Goal: Use online tool/utility

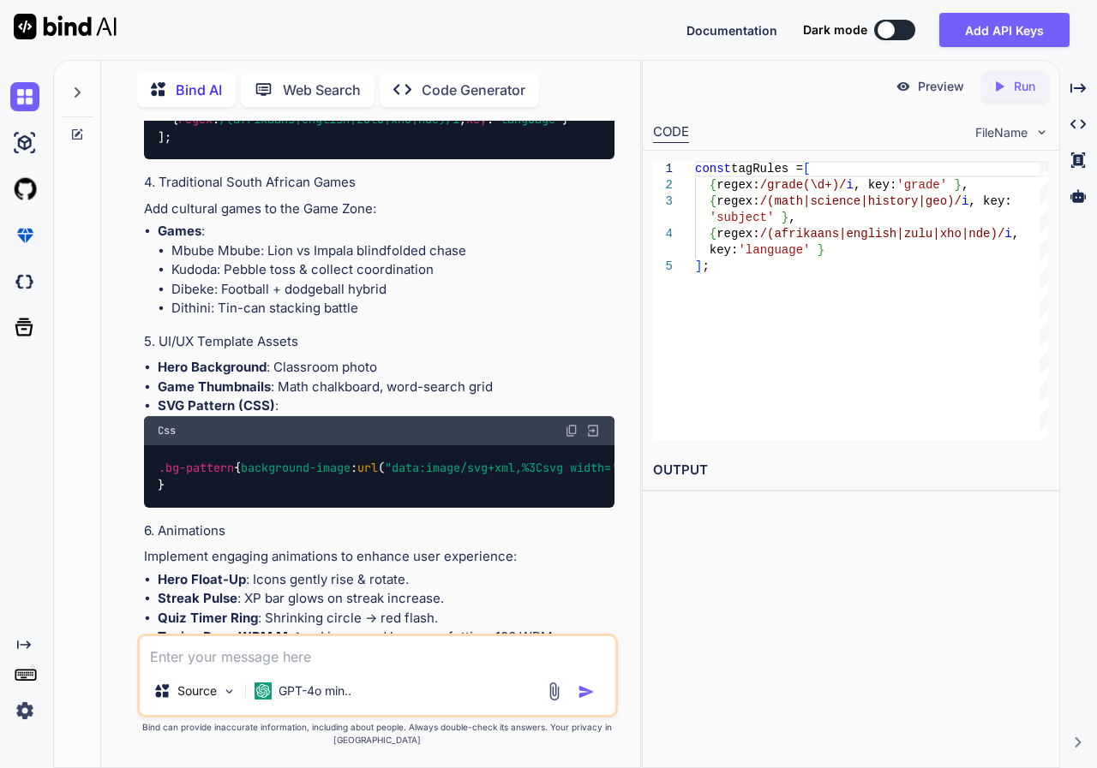
scroll to position [4798, 0]
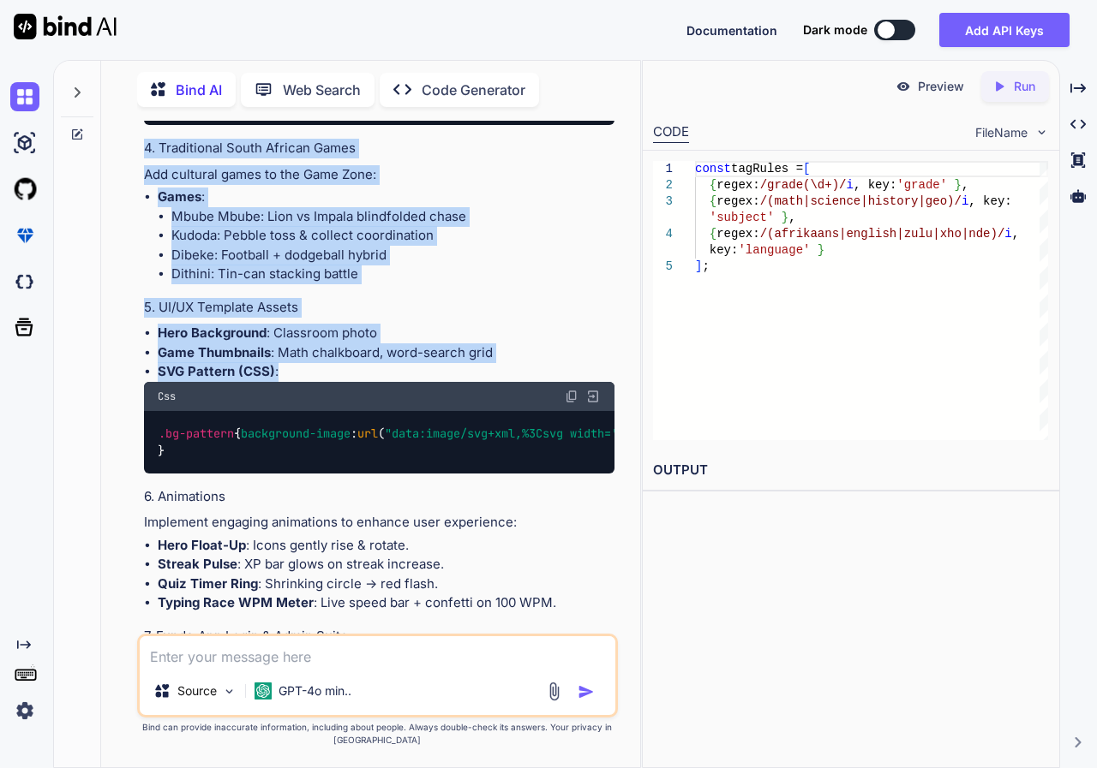
drag, startPoint x: 143, startPoint y: 282, endPoint x: 325, endPoint y: 403, distance: 218.1
click at [325, 403] on div "Creating a website called "Funda App" for [DEMOGRAPHIC_DATA] learners is an exc…" at bounding box center [379, 152] width 471 height 2318
copy div "Loremips d sitamet consec "Adipi Eli" sed Doeiu Tempori utlabore et do magnaali…"
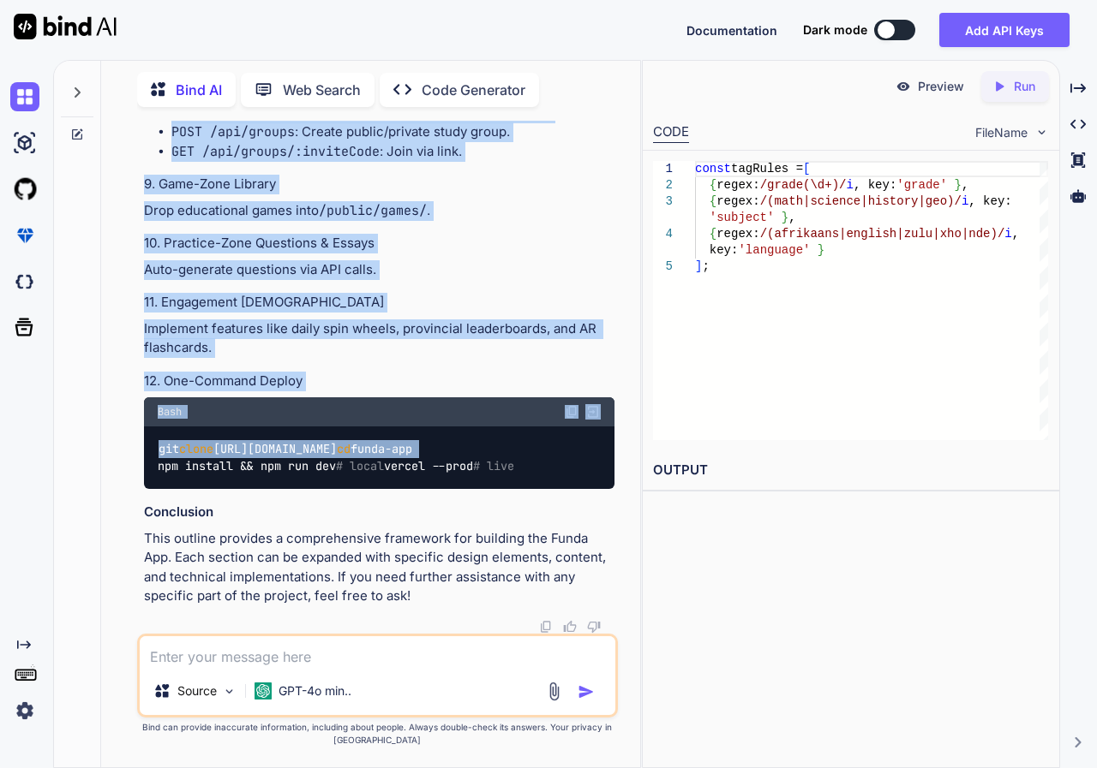
scroll to position [5581, 0]
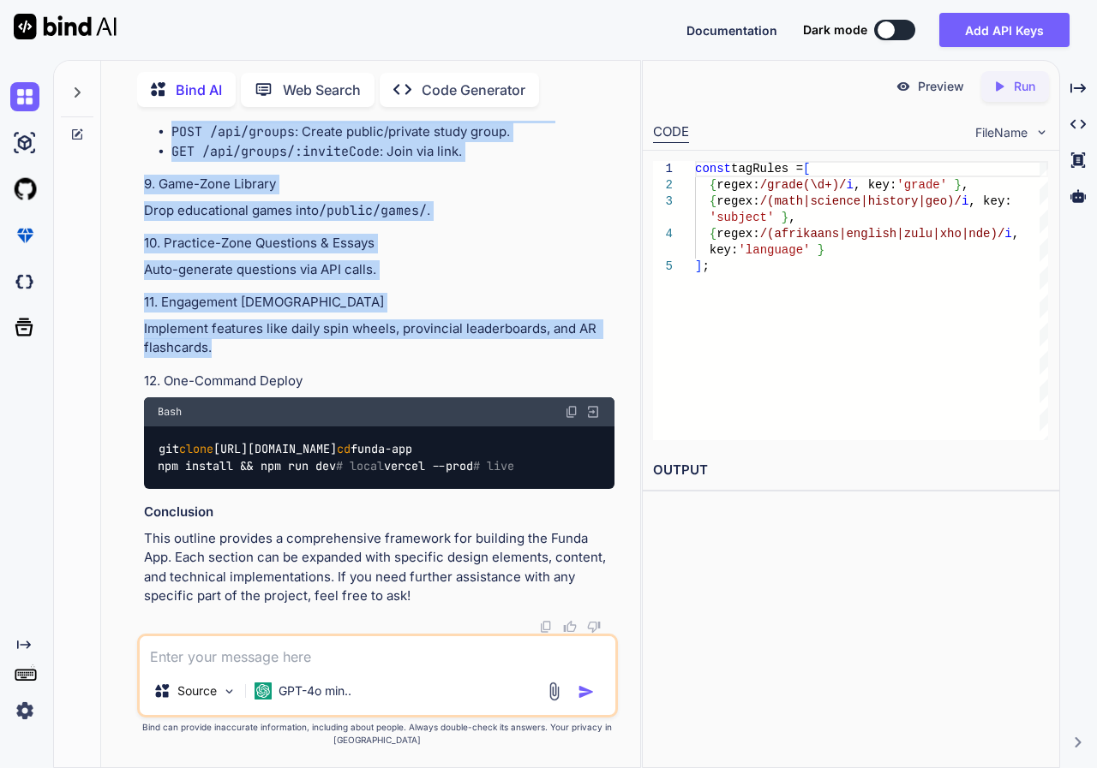
drag, startPoint x: 144, startPoint y: 366, endPoint x: 336, endPoint y: 312, distance: 199.4
copy div "6. Animations Implement engaging animations to enhance user experience: Hero Fl…"
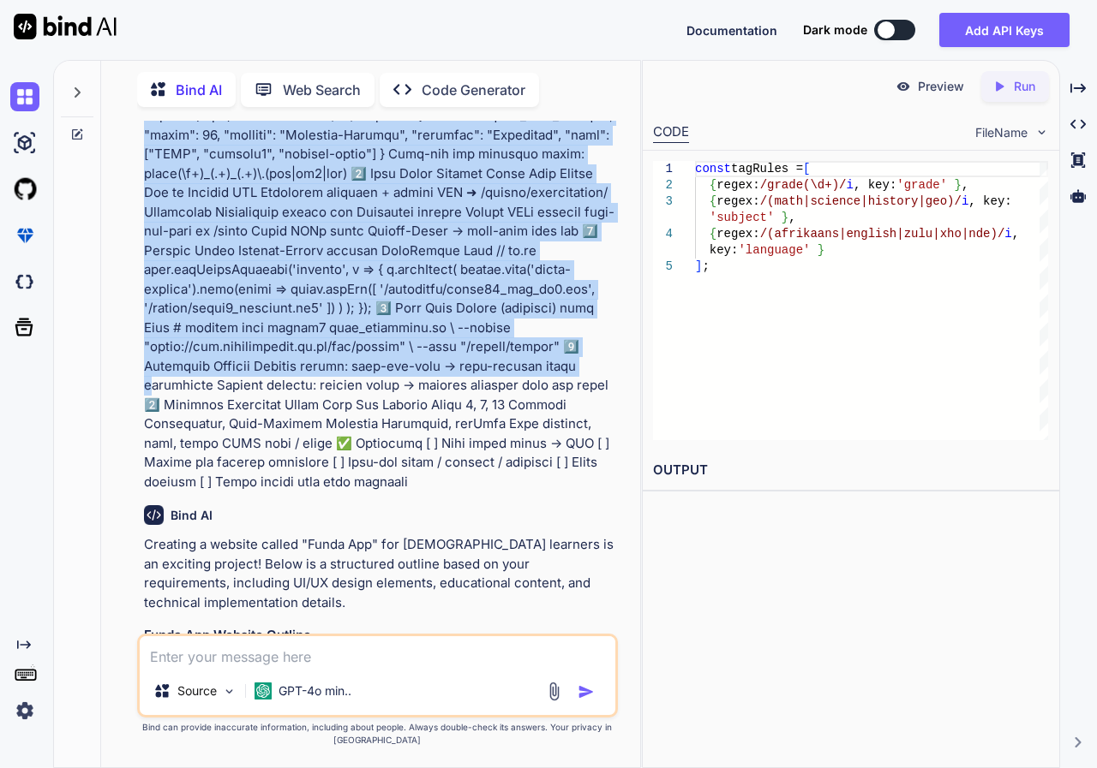
scroll to position [3513, 0]
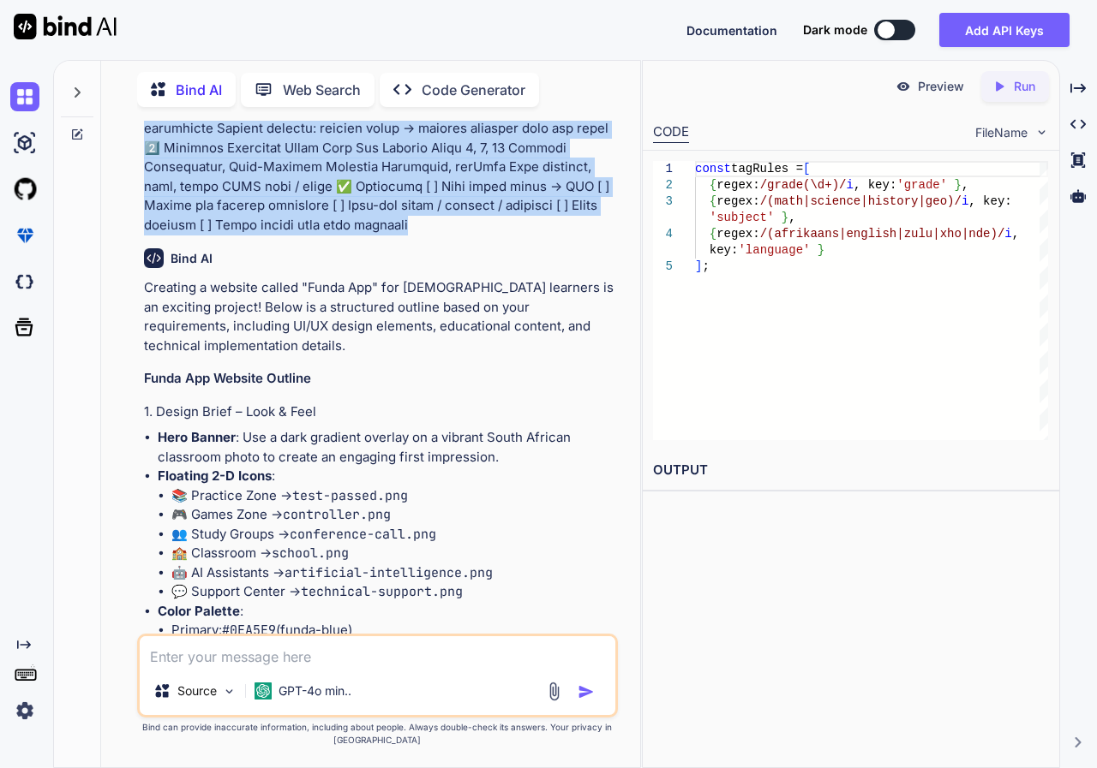
drag, startPoint x: 143, startPoint y: 170, endPoint x: 606, endPoint y: 224, distance: 465.8
copy p "lorem ip d sitamet consec adipi eli sed doeiu tempori utlabor etd ma/al enimad …"
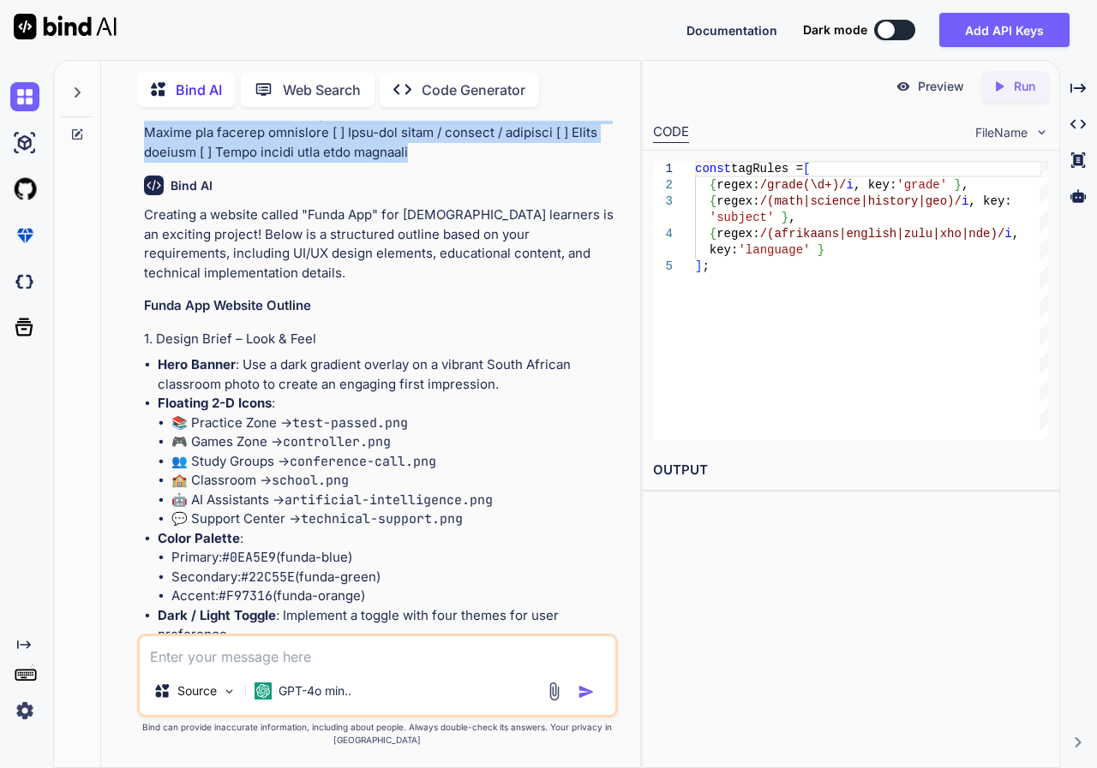
scroll to position [3770, 0]
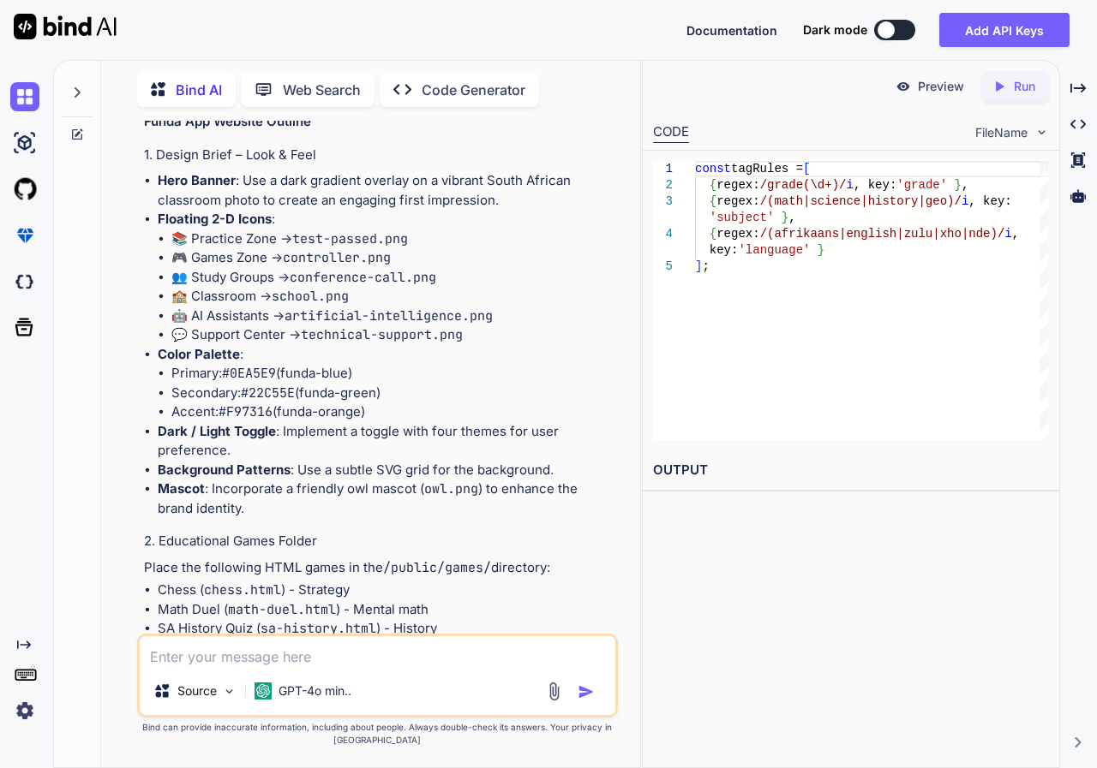
click at [1019, 88] on p "Run" at bounding box center [1023, 86] width 21 height 17
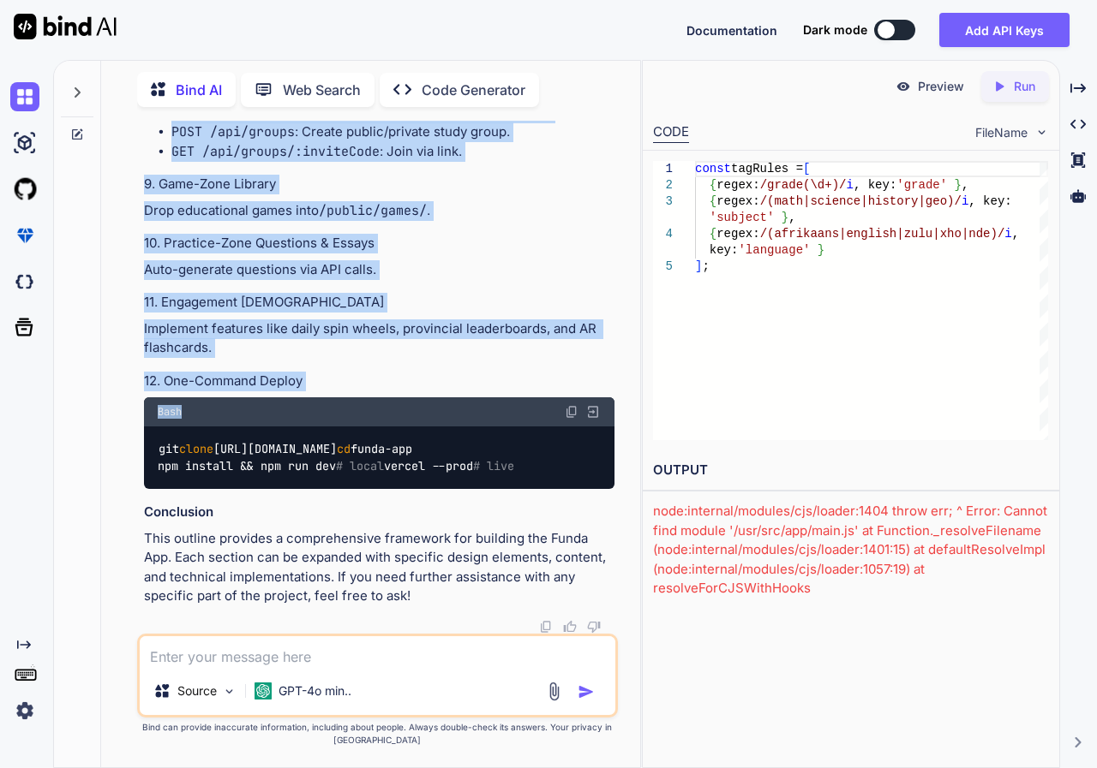
scroll to position [5581, 0]
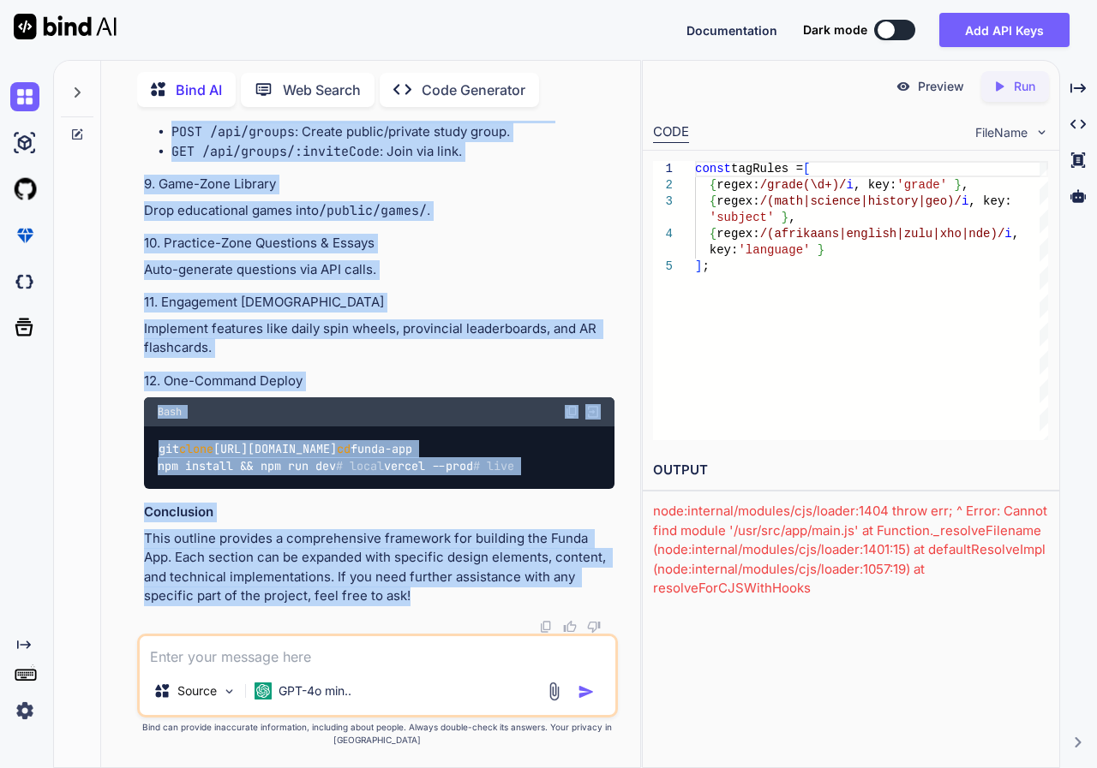
drag, startPoint x: 146, startPoint y: 288, endPoint x: 430, endPoint y: 601, distance: 423.3
copy div "Loremips d sitamet consec "Adipi Eli" sed Doeiu Tempori utlabore et do magnaali…"
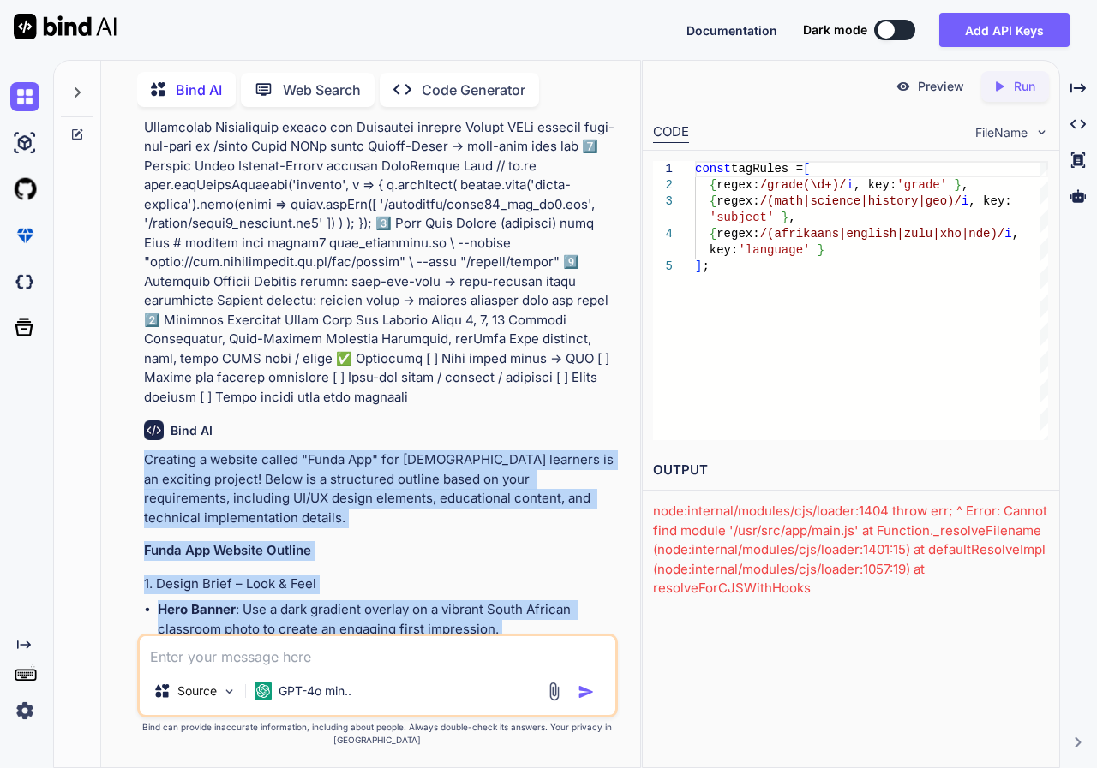
scroll to position [3610, 0]
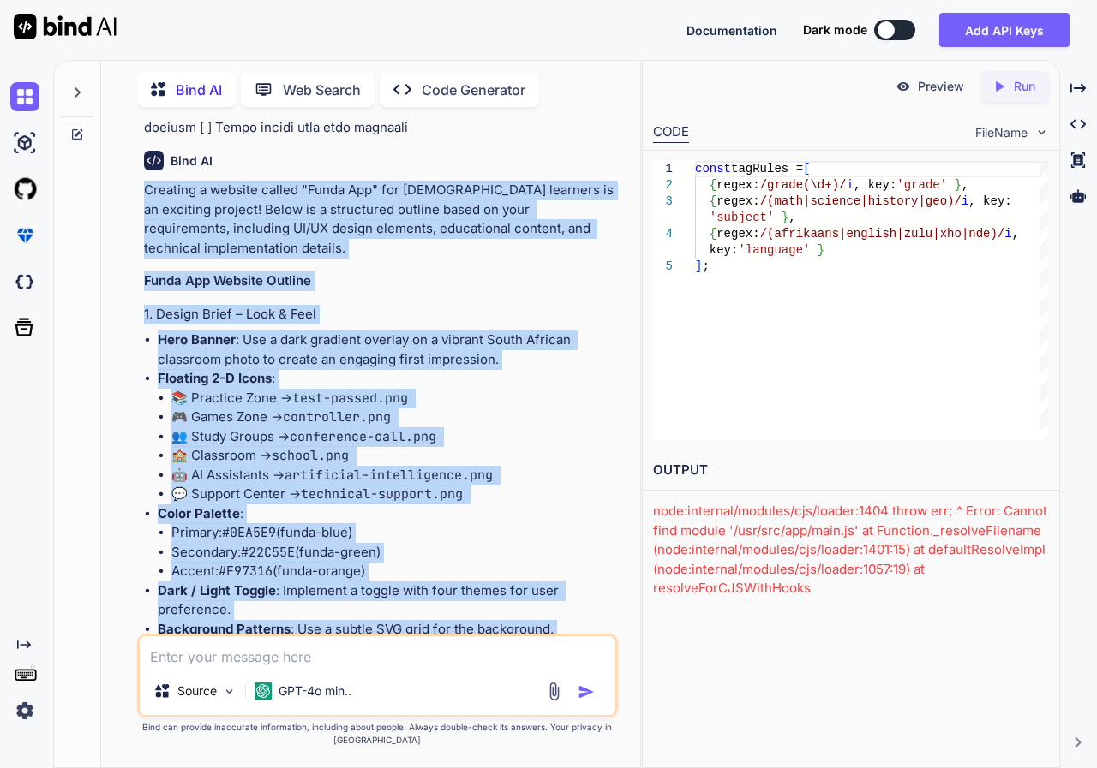
click at [113, 228] on div "Bind AI Web Search Created with Pixso. Code Generator You Bind AI Creating a we…" at bounding box center [370, 416] width 539 height 703
click at [146, 185] on p "Creating a website called "Funda App" for [DEMOGRAPHIC_DATA] learners is an exc…" at bounding box center [379, 219] width 471 height 77
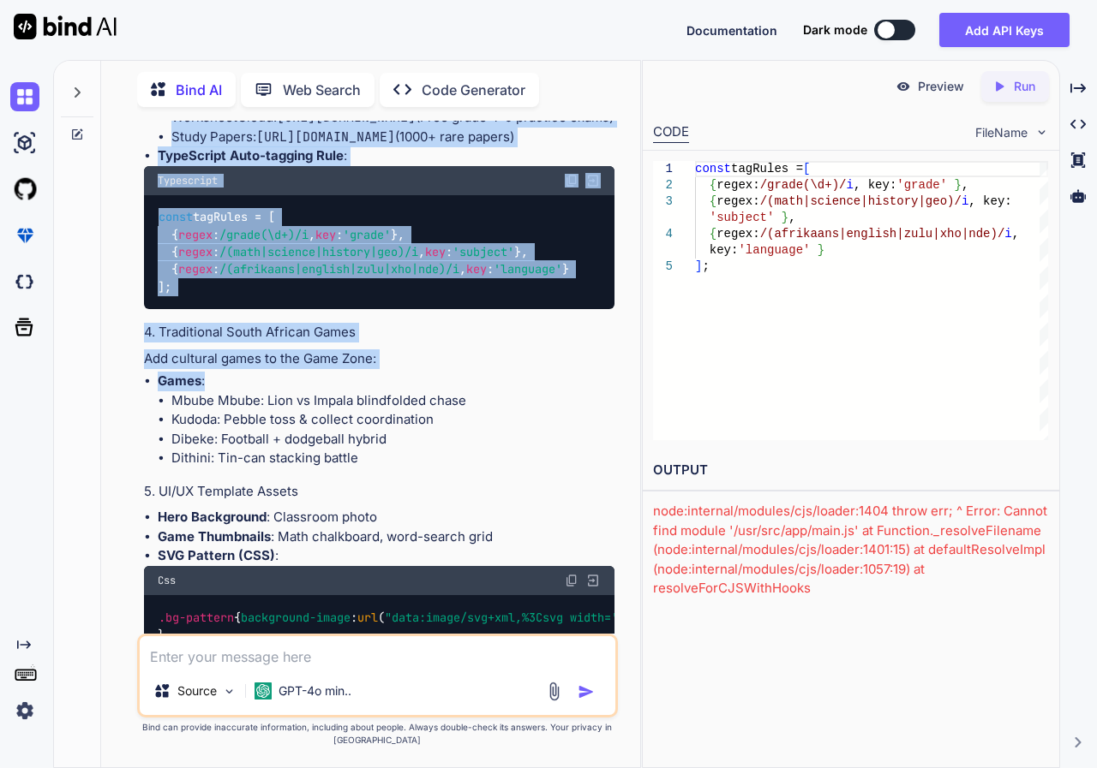
scroll to position [4638, 0]
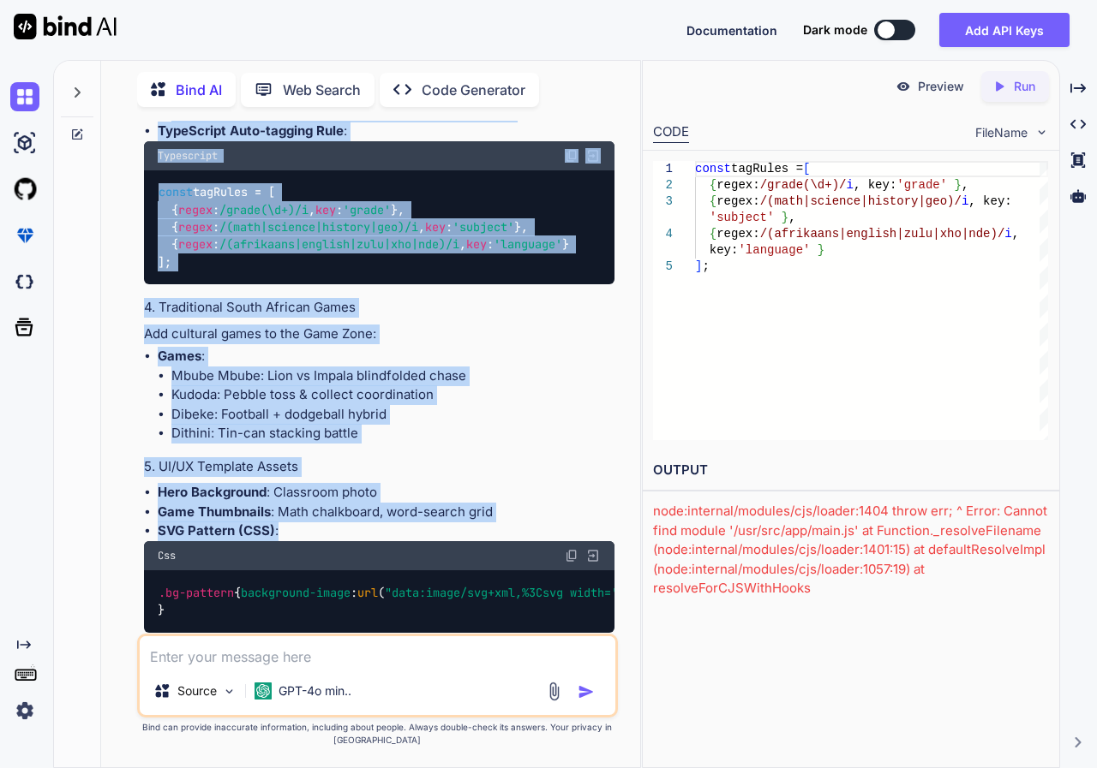
drag, startPoint x: 142, startPoint y: 190, endPoint x: 375, endPoint y: 546, distance: 425.1
click at [380, 548] on div "You Bind AI Creating a website called "Funda App" for [DEMOGRAPHIC_DATA] learne…" at bounding box center [380, 377] width 478 height 513
copy div "Loremips d sitamet consec "Adipi Eli" sed Doeiu Tempori utlabore et do magnaali…"
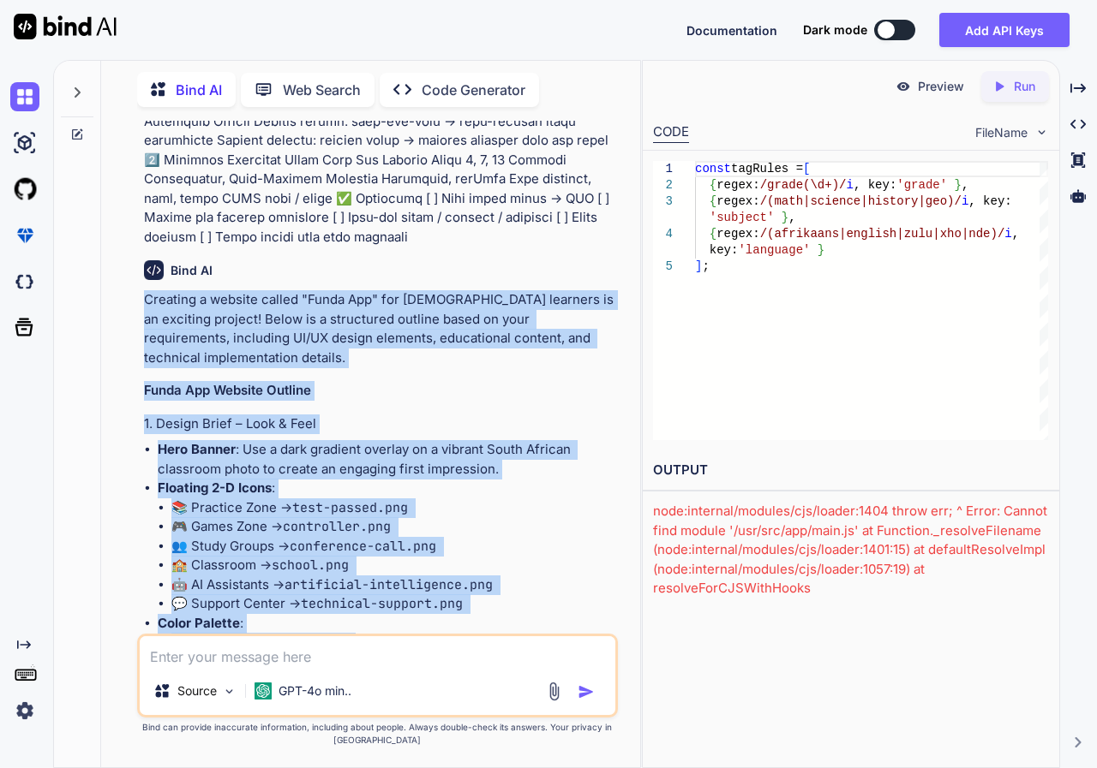
scroll to position [3525, 0]
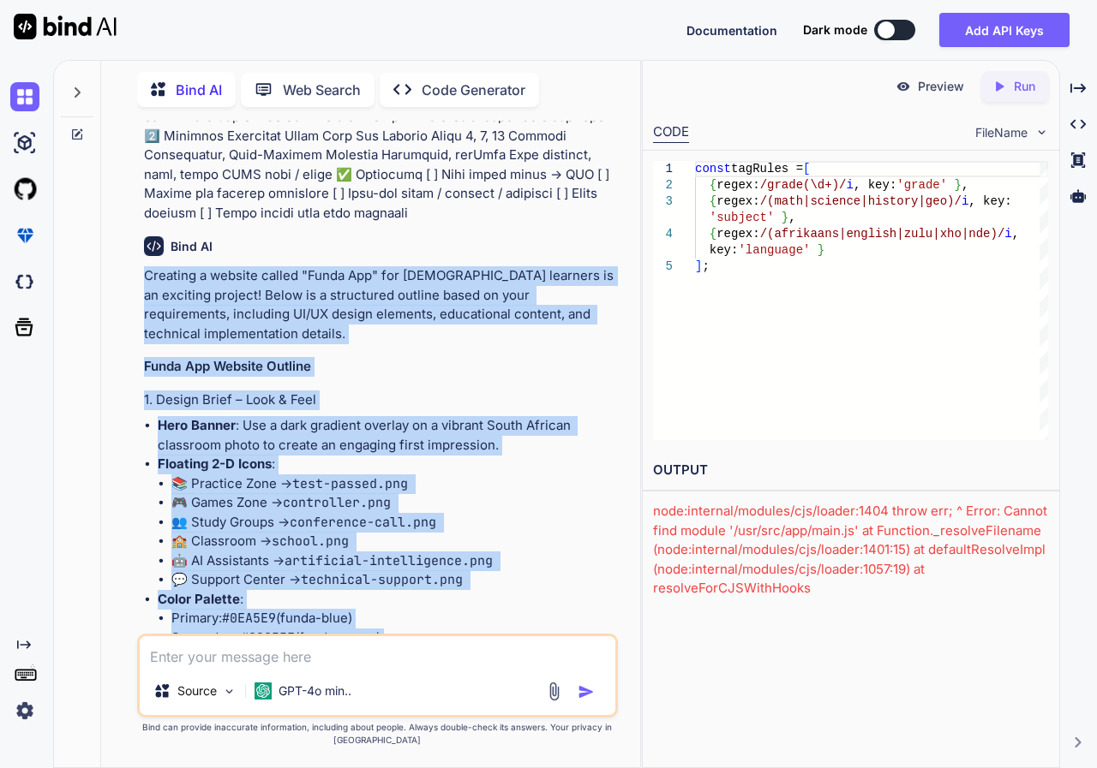
click at [129, 309] on div "You Bind AI Creating a website called "Funda App" for [DEMOGRAPHIC_DATA] learne…" at bounding box center [377, 444] width 525 height 647
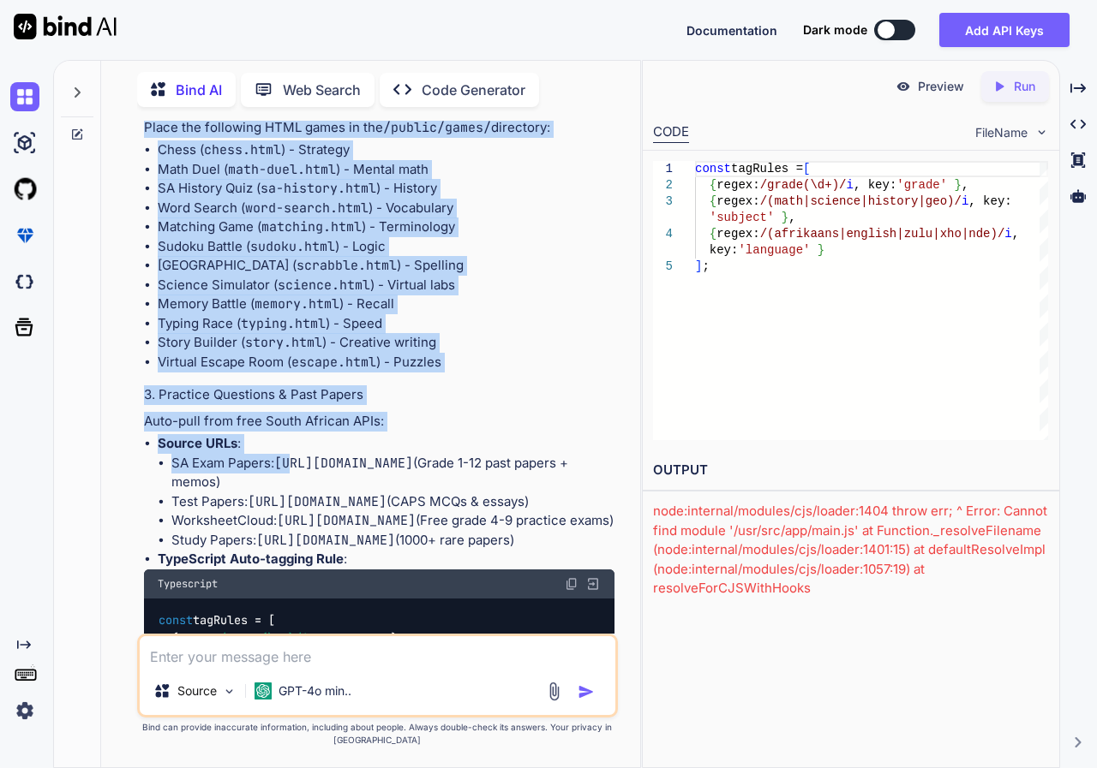
scroll to position [4296, 0]
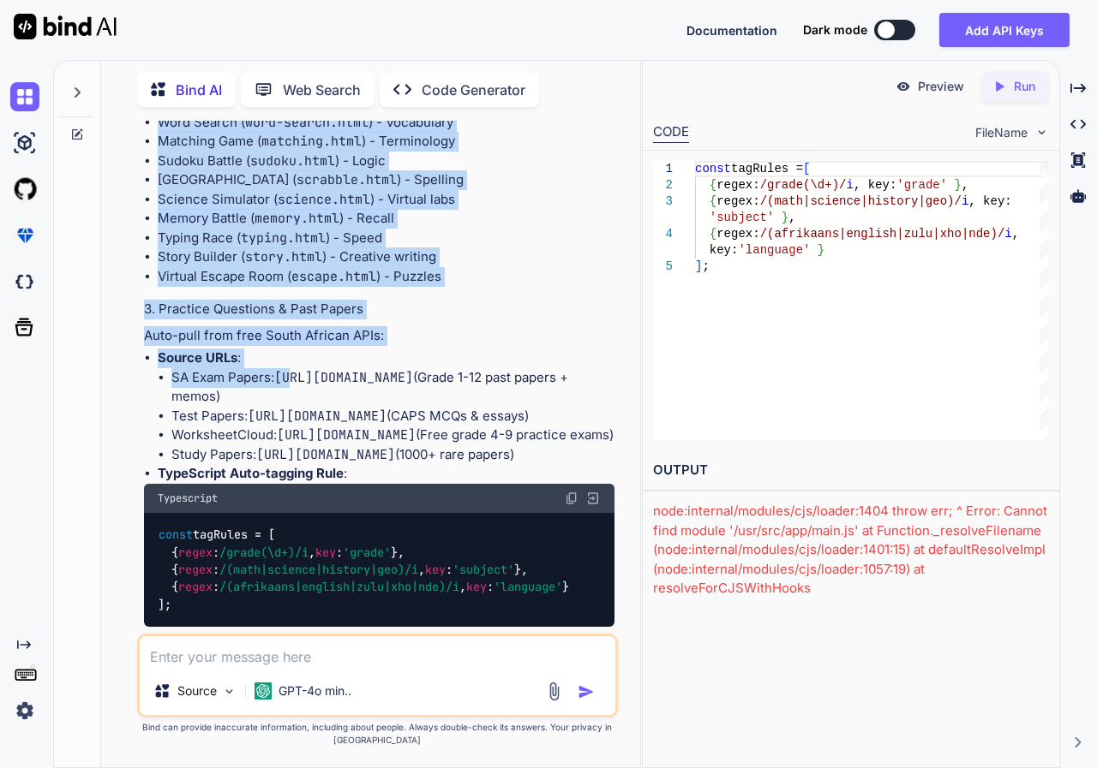
drag, startPoint x: 143, startPoint y: 272, endPoint x: 560, endPoint y: 433, distance: 447.5
click at [623, 472] on div "You Bind AI Creating a website called "Funda App" for [DEMOGRAPHIC_DATA] learne…" at bounding box center [377, 444] width 525 height 647
copy div "Loremips d sitamet consec "Adipi Eli" sed Doeiu Tempori utlabore et do magnaali…"
